Goal: Use online tool/utility: Utilize a website feature to perform a specific function

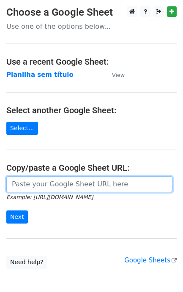
click at [52, 187] on input "url" at bounding box center [89, 184] width 166 height 16
paste input "[URL][DOMAIN_NAME]"
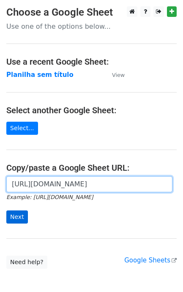
scroll to position [0, 189]
type input "[URL][DOMAIN_NAME]"
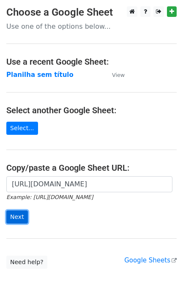
scroll to position [0, 0]
click at [19, 220] on input "Next" at bounding box center [17, 217] width 22 height 13
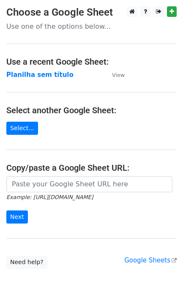
click at [134, 193] on form "Example: https://docs.google.com/spreadsheets/d/abc/edit Next" at bounding box center [91, 199] width 170 height 47
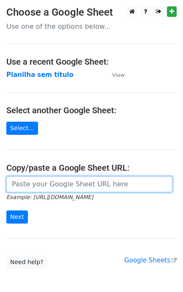
click at [125, 181] on input "url" at bounding box center [89, 184] width 166 height 16
paste input "[URL][DOMAIN_NAME]"
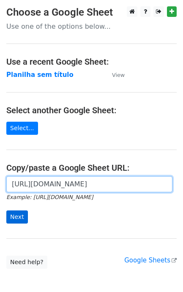
type input "[URL][DOMAIN_NAME]"
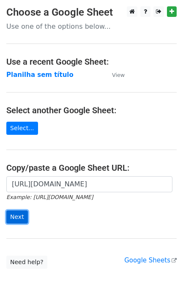
click at [19, 223] on input "Next" at bounding box center [17, 217] width 22 height 13
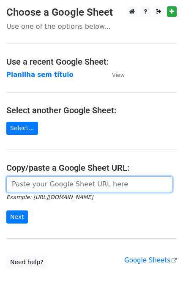
click at [108, 184] on input "url" at bounding box center [89, 184] width 166 height 16
paste input "[URL][DOMAIN_NAME]"
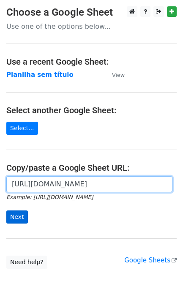
type input "[URL][DOMAIN_NAME]"
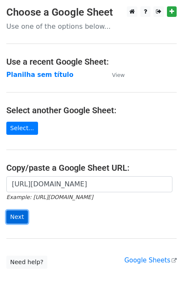
click at [21, 217] on input "Next" at bounding box center [17, 217] width 22 height 13
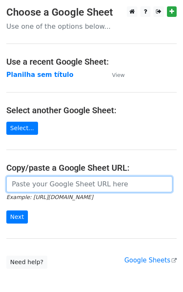
click at [28, 180] on input "url" at bounding box center [89, 184] width 166 height 16
paste input "https://docs.google.com/spreadsheets/d/1S-SQS2_G7Zty6PTnG5c1oUpd2WHXhMJP4fiCFJ9…"
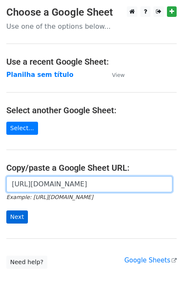
type input "https://docs.google.com/spreadsheets/d/1S-SQS2_G7Zty6PTnG5c1oUpd2WHXhMJP4fiCFJ9…"
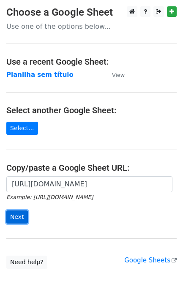
scroll to position [0, 0]
click at [20, 218] on input "Next" at bounding box center [17, 217] width 22 height 13
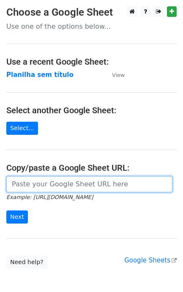
click at [59, 191] on input "url" at bounding box center [89, 184] width 166 height 16
paste input "[URL][DOMAIN_NAME]"
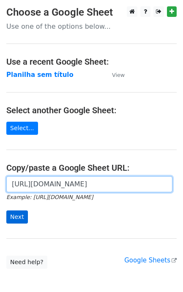
type input "[URL][DOMAIN_NAME]"
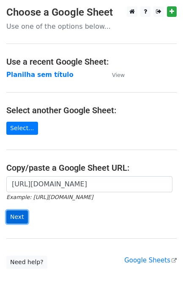
scroll to position [0, 0]
click at [22, 223] on input "Next" at bounding box center [17, 217] width 22 height 13
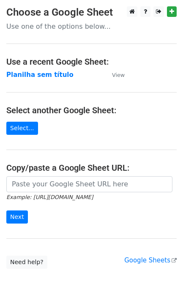
click at [67, 193] on form "Example: [URL][DOMAIN_NAME] Next" at bounding box center [91, 199] width 170 height 47
click at [53, 193] on form "Example: https://docs.google.com/spreadsheets/d/abc/edit Next" at bounding box center [91, 199] width 170 height 47
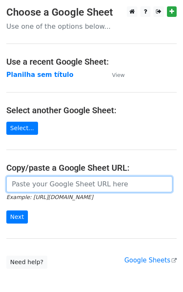
click at [60, 189] on input "url" at bounding box center [89, 184] width 166 height 16
paste input "https://docs.google.com/spreadsheets/d/1S-SQS2_G7Zty6PTnG5c1oUpd2WHXhMJP4fiCFJ9…"
type input "https://docs.google.com/spreadsheets/d/1S-SQS2_G7Zty6PTnG5c1oUpd2WHXhMJP4fiCFJ9…"
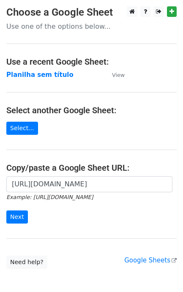
click at [18, 208] on form "https://docs.google.com/spreadsheets/d/1S-SQS2_G7Zty6PTnG5c1oUpd2WHXhMJP4fiCFJ9…" at bounding box center [91, 199] width 170 height 47
click at [17, 216] on input "Next" at bounding box center [17, 217] width 22 height 13
